Goal: Navigation & Orientation: Find specific page/section

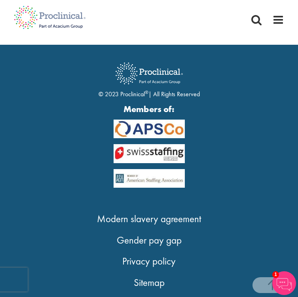
scroll to position [3002, 0]
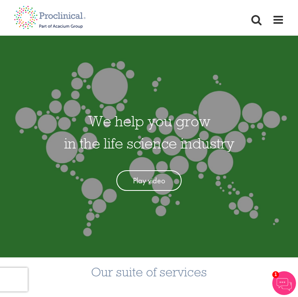
click at [272, 24] on div "Home Jobs About us Join us Contact Upload CV" at bounding box center [263, 20] width 44 height 12
click at [275, 21] on span at bounding box center [279, 20] width 12 height 12
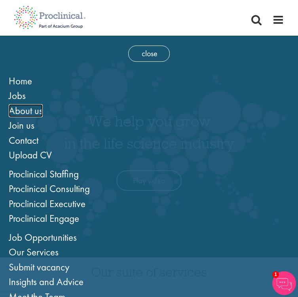
click at [27, 109] on span "About us" at bounding box center [26, 110] width 34 height 13
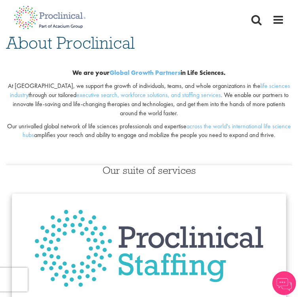
scroll to position [61, 0]
